Goal: Task Accomplishment & Management: Manage account settings

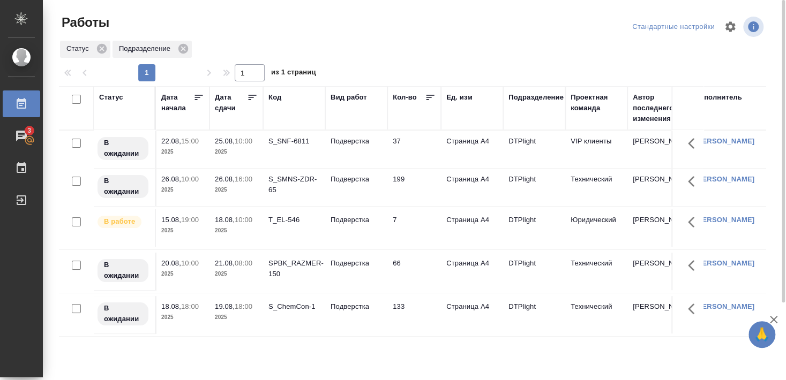
click at [283, 147] on div "T_EL-546" at bounding box center [293, 141] width 51 height 11
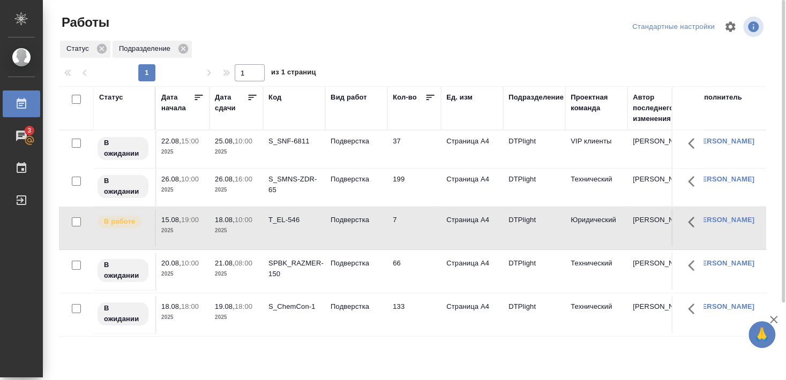
click at [286, 147] on div "T_EL-546" at bounding box center [293, 141] width 51 height 11
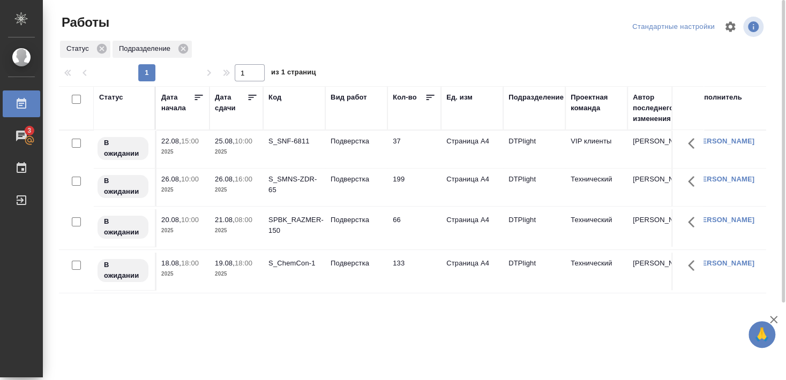
click at [291, 147] on div "S_ChemCon-1" at bounding box center [293, 141] width 51 height 11
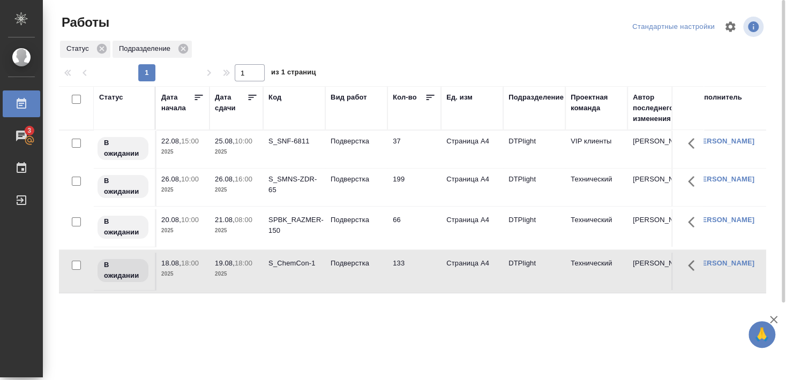
click at [291, 147] on div "S_ChemCon-1" at bounding box center [293, 141] width 51 height 11
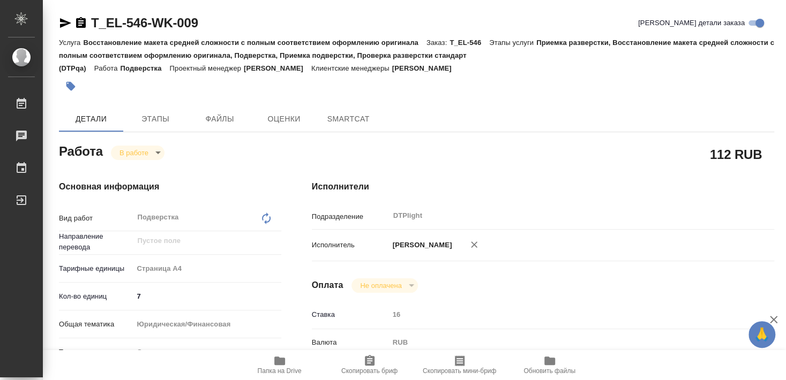
type textarea "x"
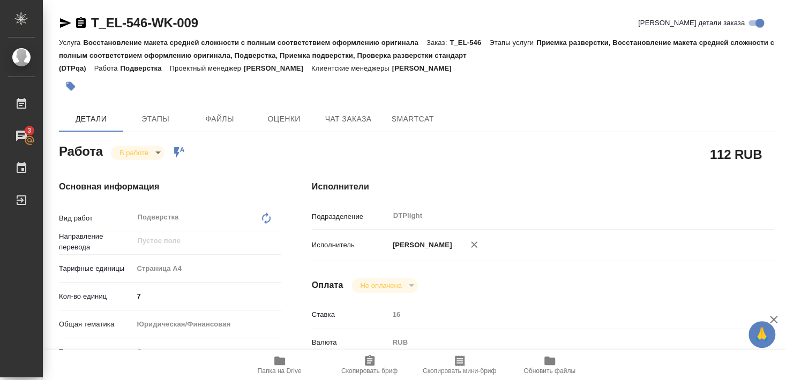
type textarea "x"
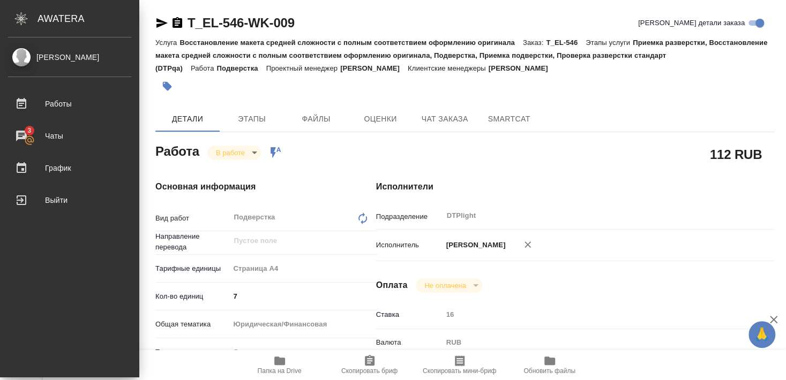
type textarea "x"
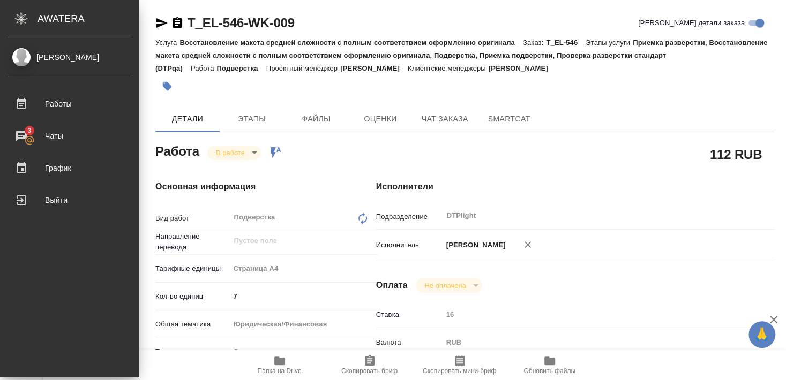
type textarea "x"
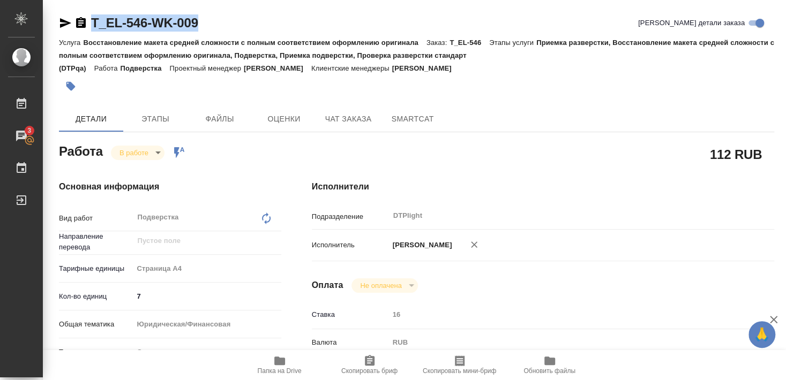
drag, startPoint x: 92, startPoint y: 33, endPoint x: 206, endPoint y: 28, distance: 114.3
click at [206, 28] on div "T_EL-546-WK-009 Кратко детали заказа" at bounding box center [416, 24] width 715 height 21
copy link "T_EL-546-WK-009"
type textarea "x"
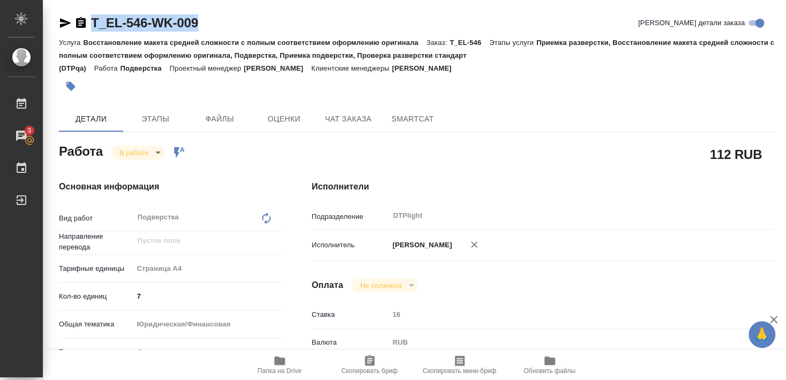
type textarea "x"
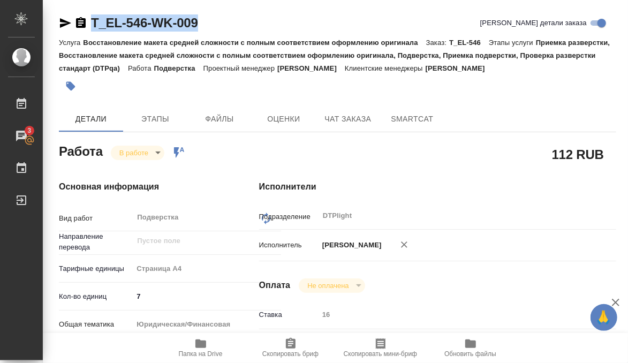
type textarea "x"
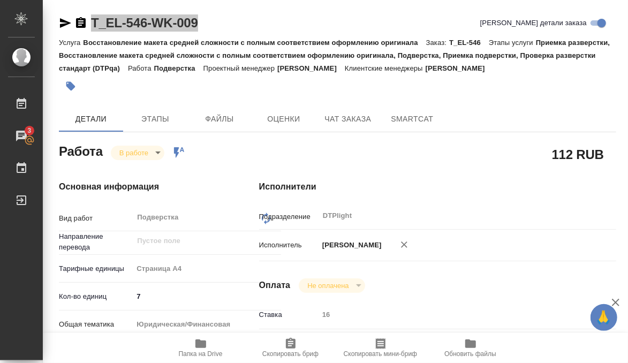
type textarea "x"
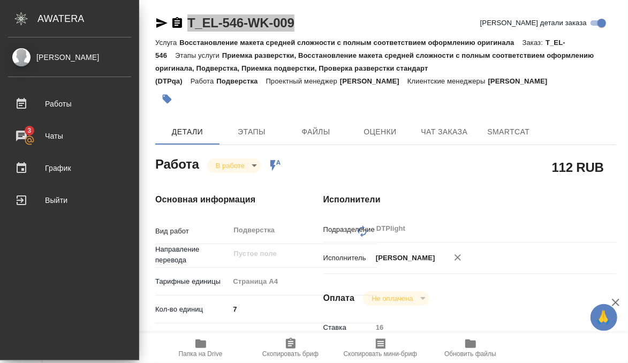
type textarea "x"
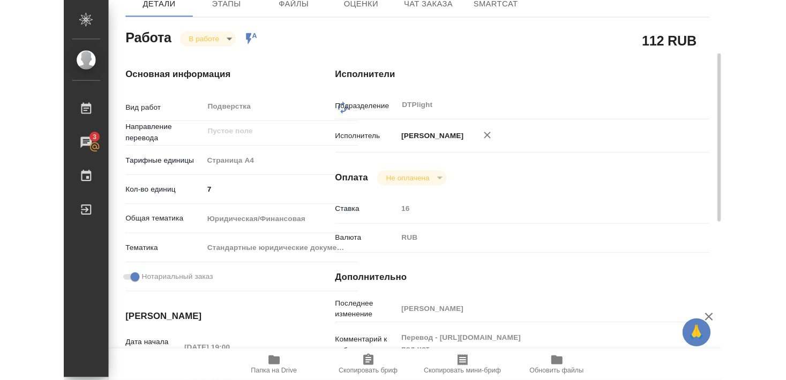
scroll to position [231, 0]
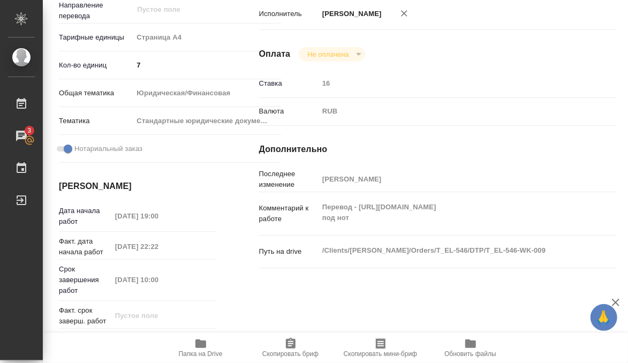
type textarea "x"
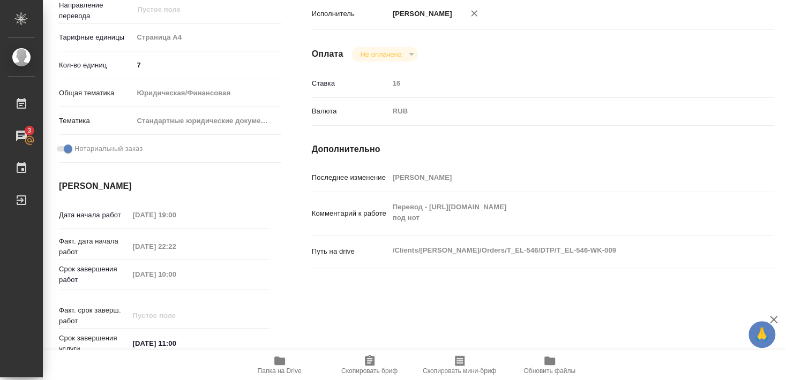
type textarea "x"
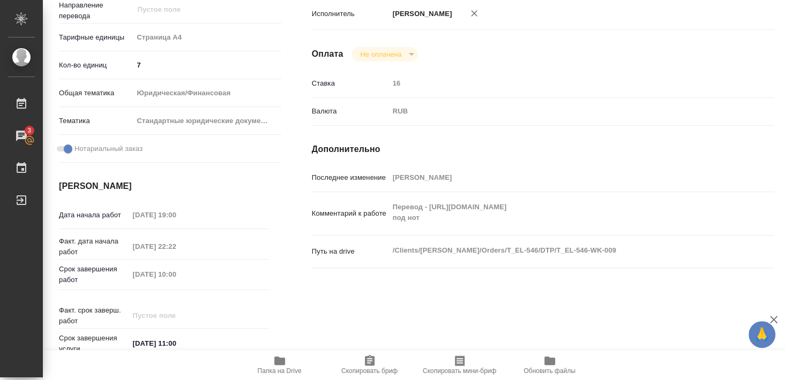
click at [275, 366] on icon "button" at bounding box center [279, 361] width 13 height 13
type textarea "x"
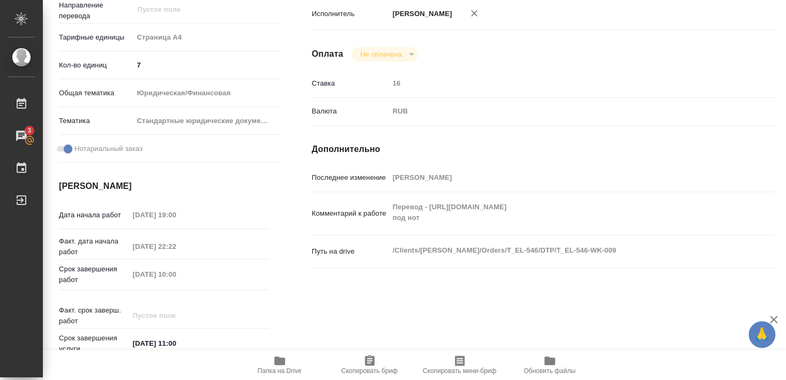
type textarea "x"
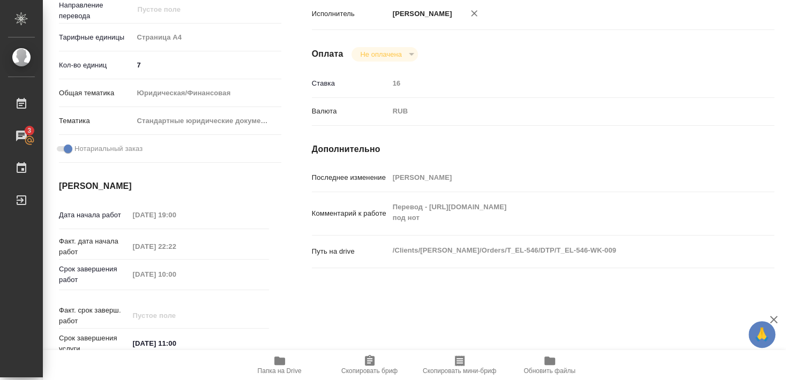
type textarea "x"
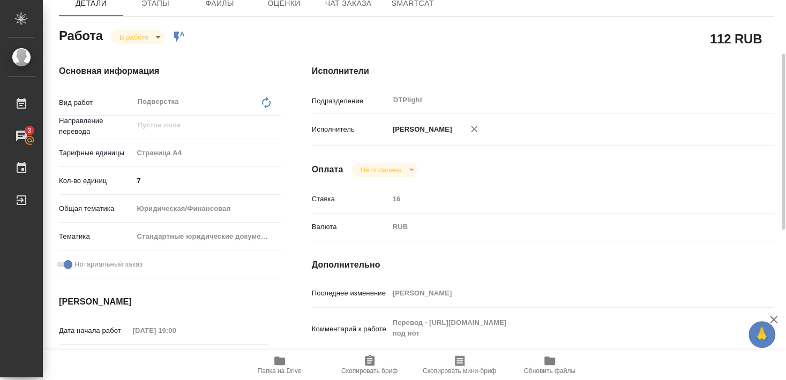
scroll to position [58, 0]
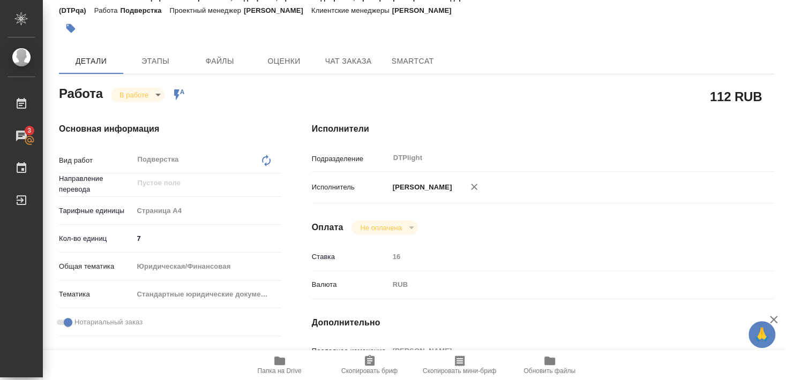
click at [279, 366] on icon "button" at bounding box center [279, 361] width 13 height 13
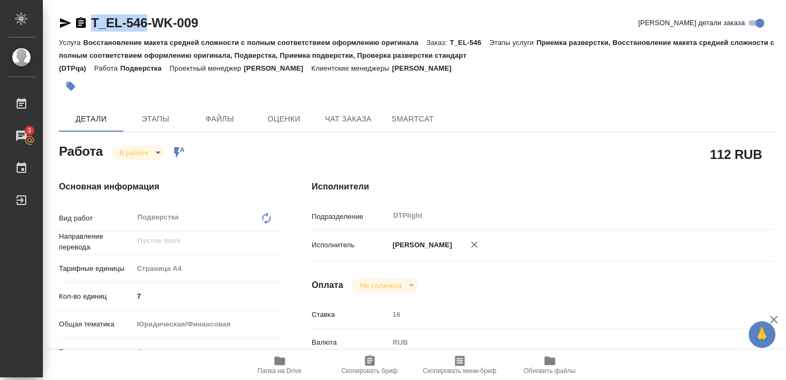
drag, startPoint x: 93, startPoint y: 33, endPoint x: 145, endPoint y: 30, distance: 52.0
copy link "T_EL-546"
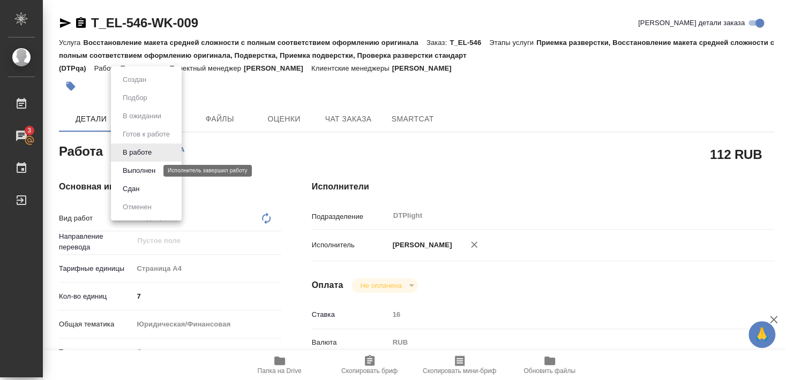
drag, startPoint x: 137, startPoint y: 170, endPoint x: 147, endPoint y: 179, distance: 14.4
click at [136, 170] on button "Выполнен" at bounding box center [138, 171] width 39 height 12
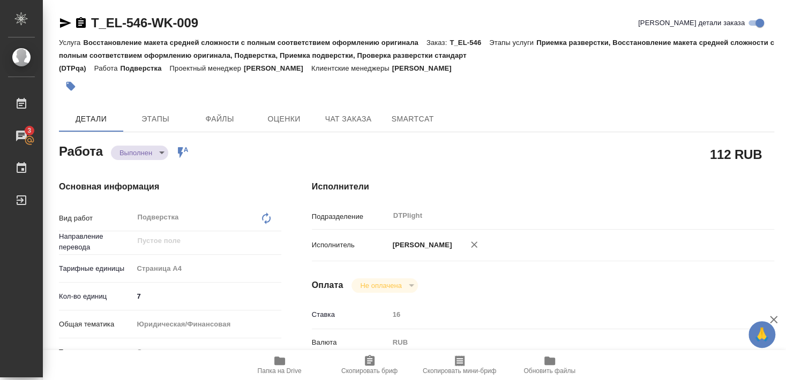
type textarea "x"
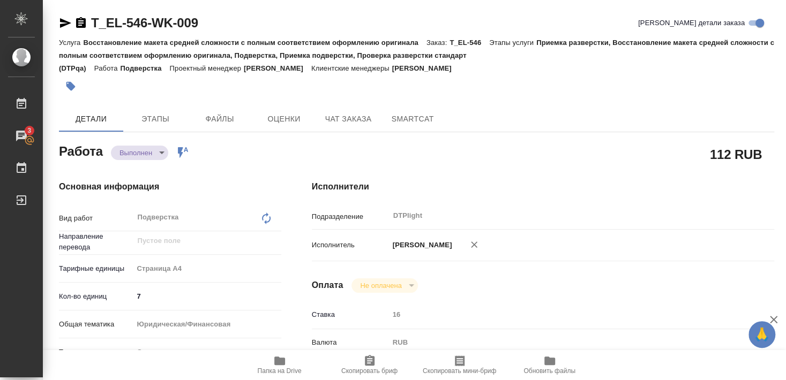
type textarea "x"
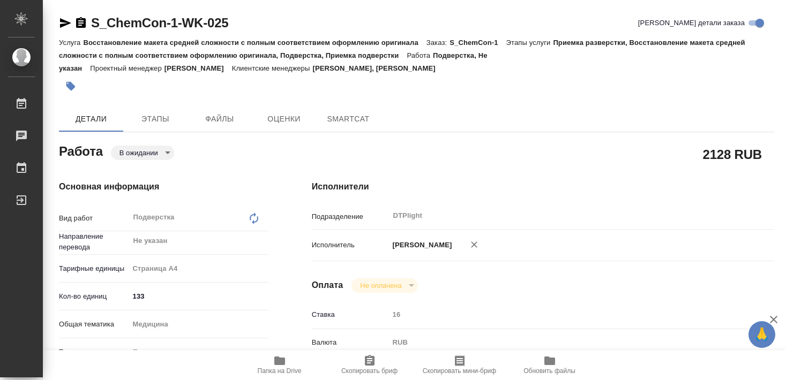
type textarea "x"
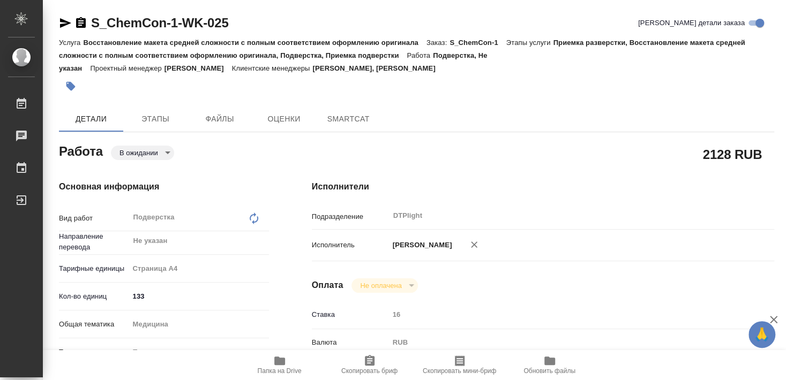
type textarea "x"
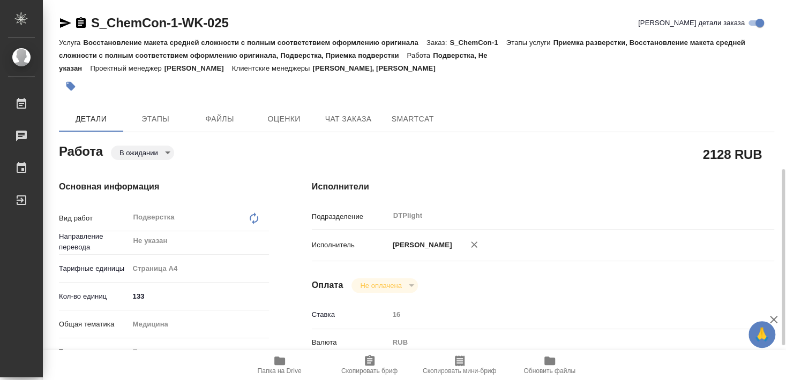
type textarea "x"
